Goal: Information Seeking & Learning: Learn about a topic

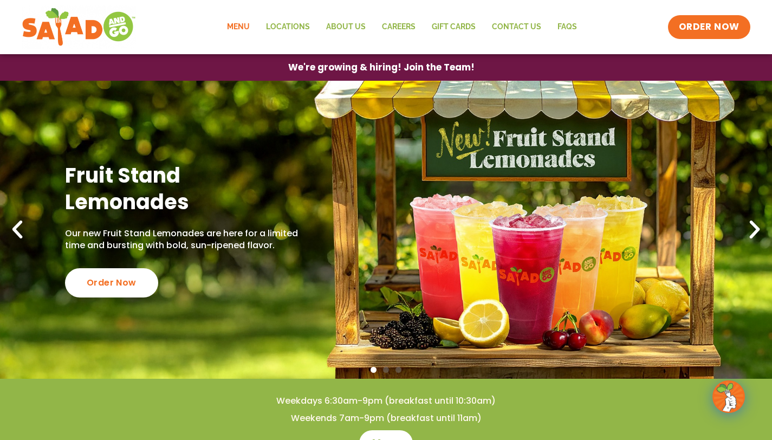
click at [243, 26] on link "Menu" at bounding box center [238, 27] width 39 height 25
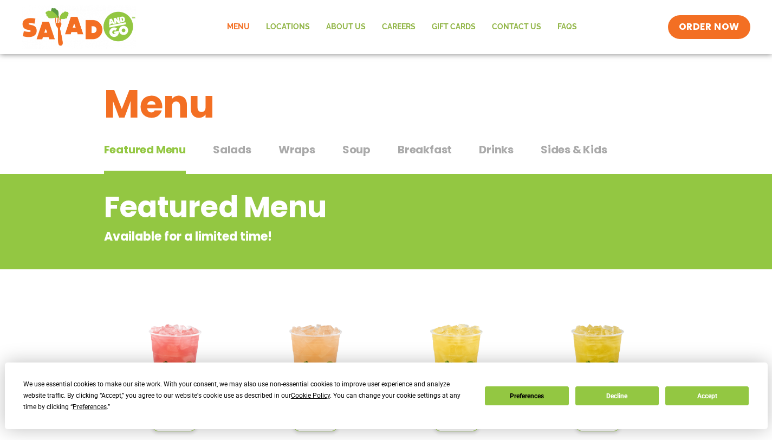
click at [242, 151] on span "Salads" at bounding box center [232, 149] width 38 height 16
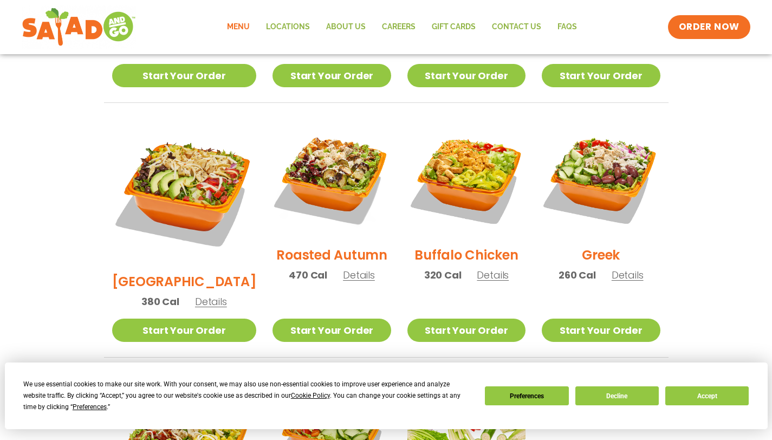
scroll to position [508, 0]
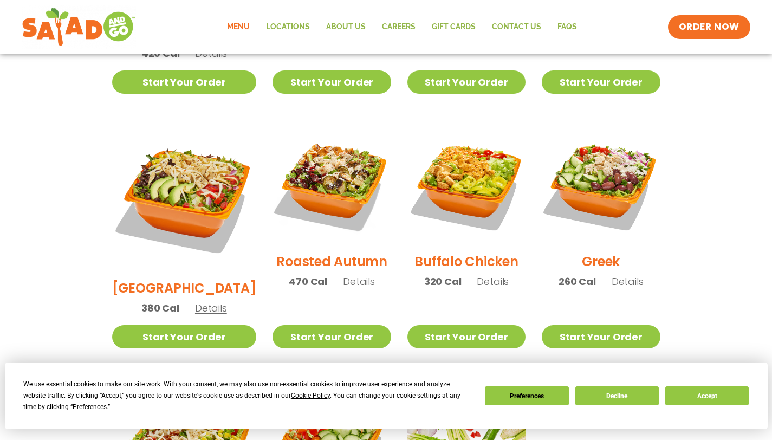
click at [479, 275] on span "Details" at bounding box center [493, 282] width 32 height 14
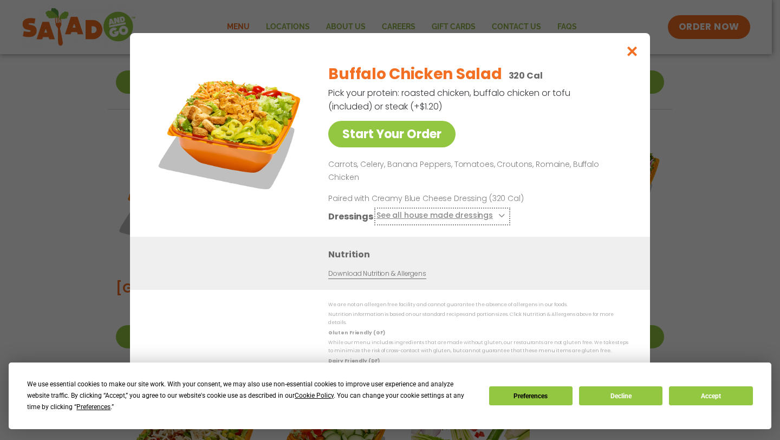
click at [500, 213] on icon at bounding box center [500, 215] width 4 height 4
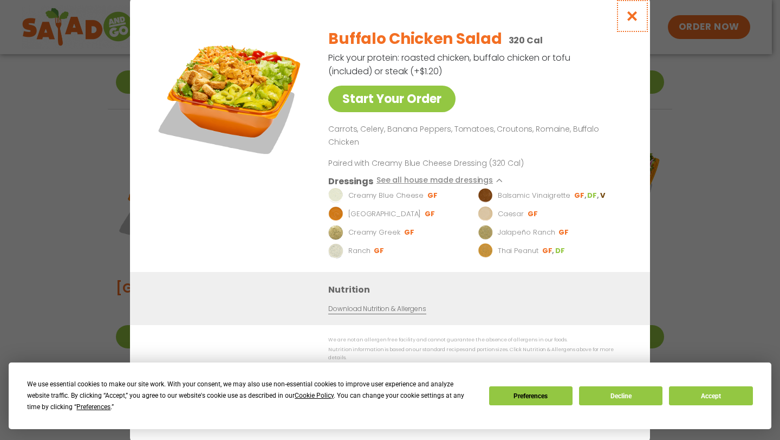
click at [630, 22] on icon "Close modal" at bounding box center [633, 15] width 14 height 11
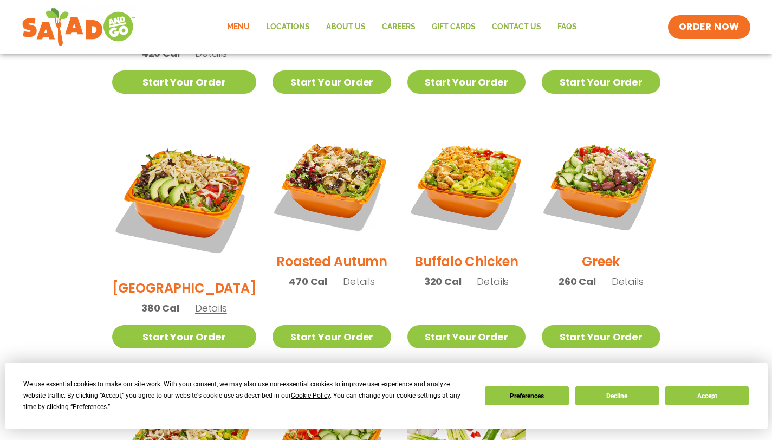
click at [352, 275] on span "Details" at bounding box center [359, 282] width 32 height 14
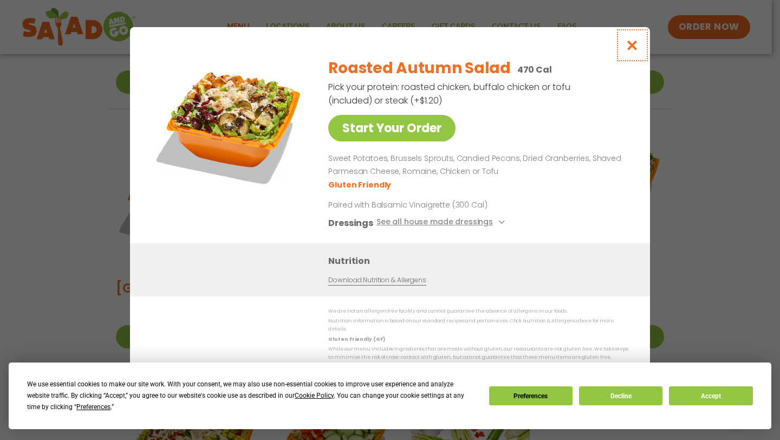
click at [635, 49] on icon "Close modal" at bounding box center [633, 45] width 14 height 11
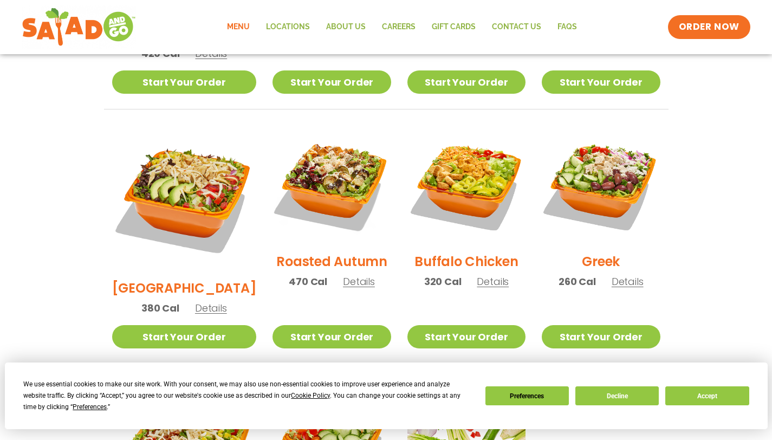
click at [207, 301] on span "Details" at bounding box center [211, 308] width 32 height 14
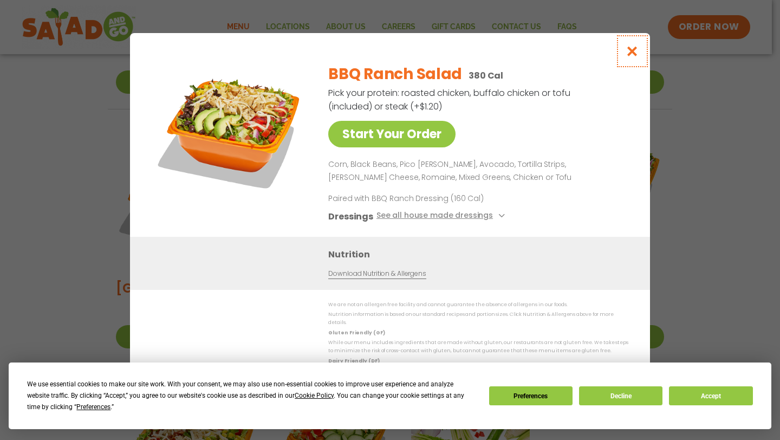
click at [629, 57] on icon "Close modal" at bounding box center [633, 51] width 14 height 11
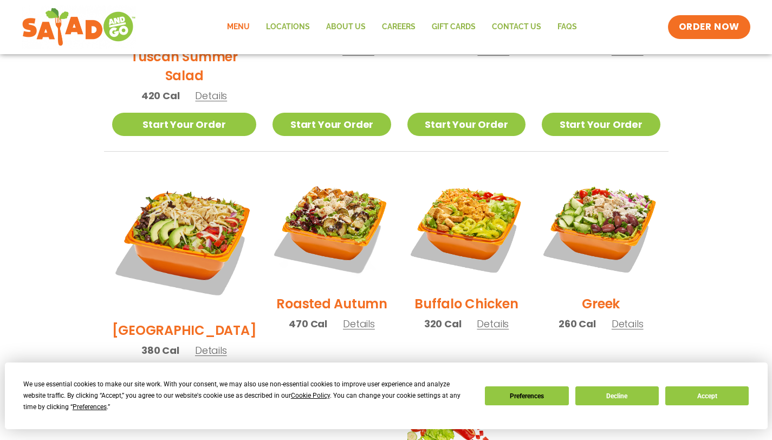
scroll to position [464, 0]
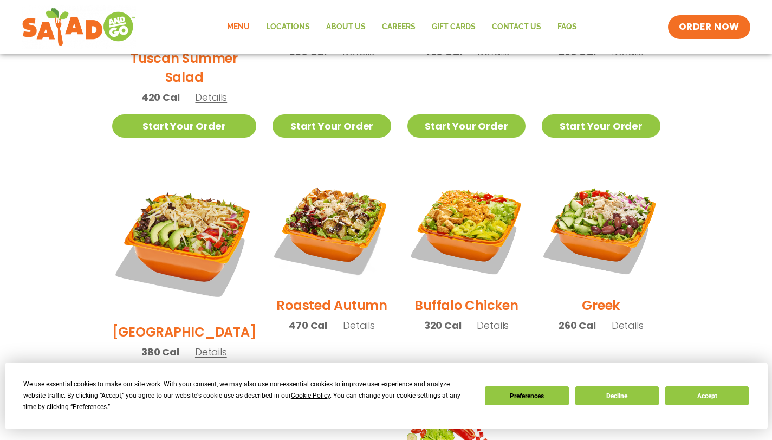
click at [617, 319] on span "Details" at bounding box center [628, 326] width 32 height 14
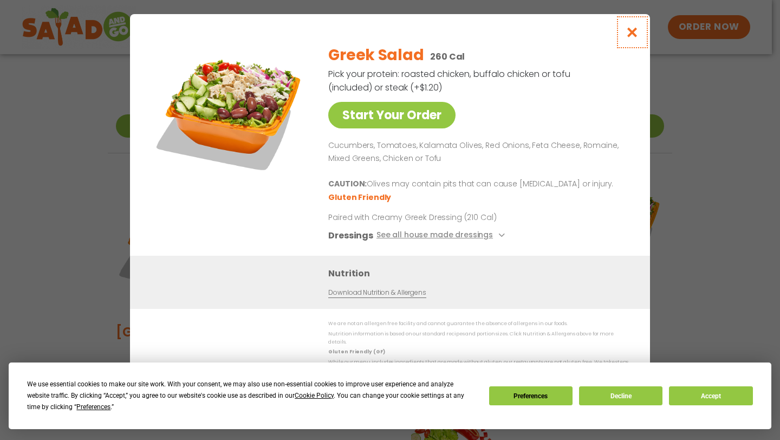
click at [633, 36] on icon "Close modal" at bounding box center [633, 32] width 14 height 11
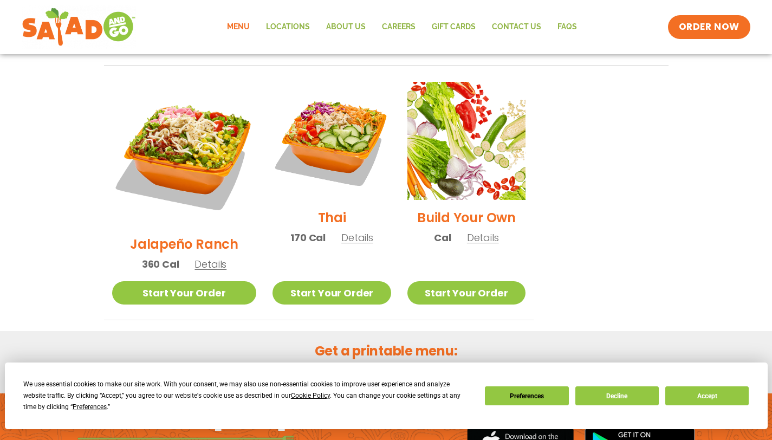
scroll to position [809, 0]
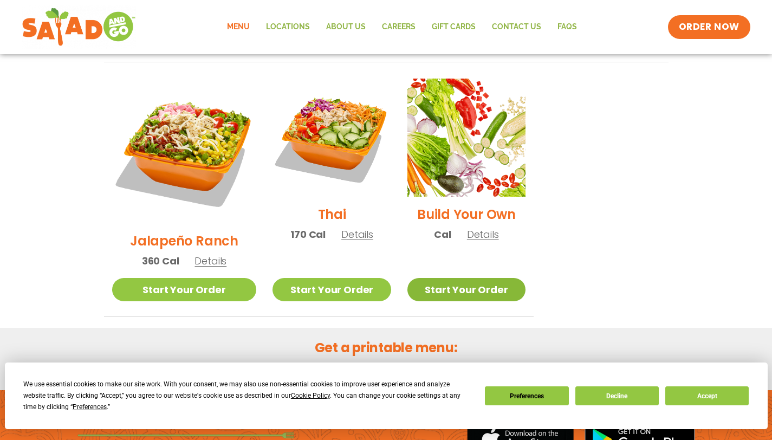
click at [468, 278] on link "Start Your Order" at bounding box center [466, 289] width 118 height 23
